Goal: Task Accomplishment & Management: Use online tool/utility

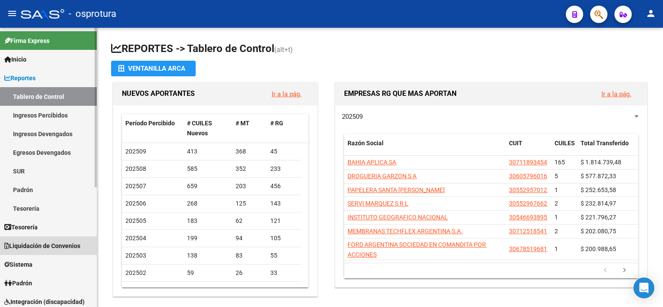
click at [50, 240] on link "Liquidación de Convenios" at bounding box center [48, 245] width 97 height 19
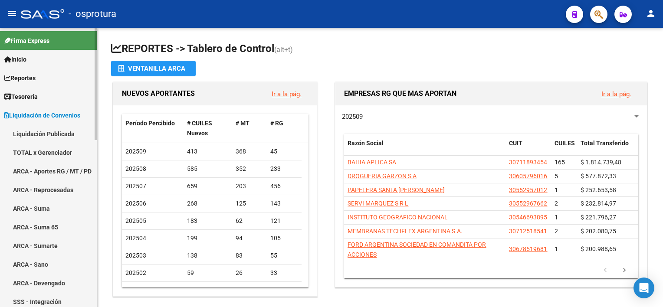
click at [54, 150] on link "TOTAL x Gerenciador" at bounding box center [48, 152] width 97 height 19
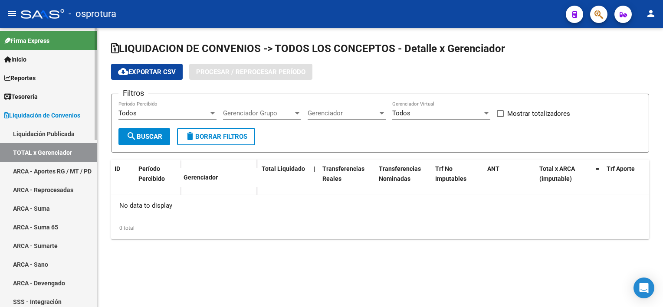
checkbox input "true"
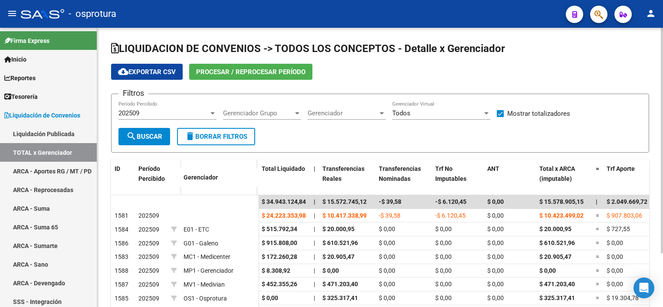
click at [216, 69] on span "Procesar / Reprocesar período" at bounding box center [250, 72] width 109 height 8
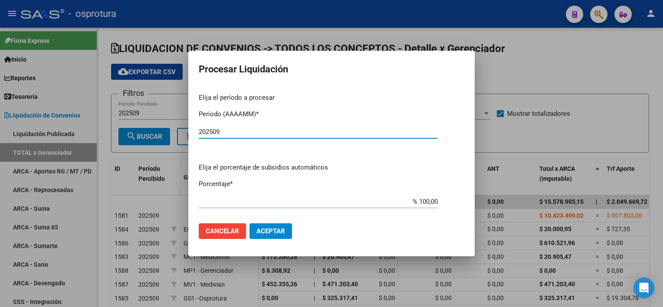
type input "202509"
click at [267, 227] on span "Aceptar" at bounding box center [270, 231] width 29 height 8
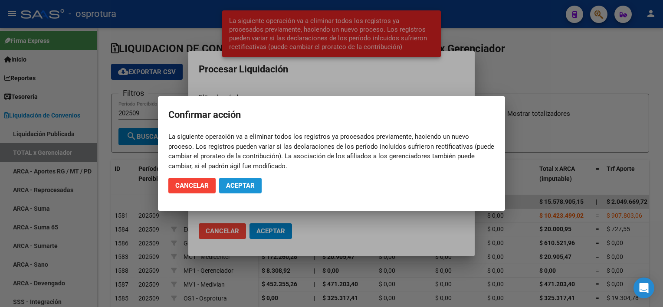
click at [246, 184] on span "Aceptar" at bounding box center [240, 186] width 29 height 8
